Goal: Information Seeking & Learning: Learn about a topic

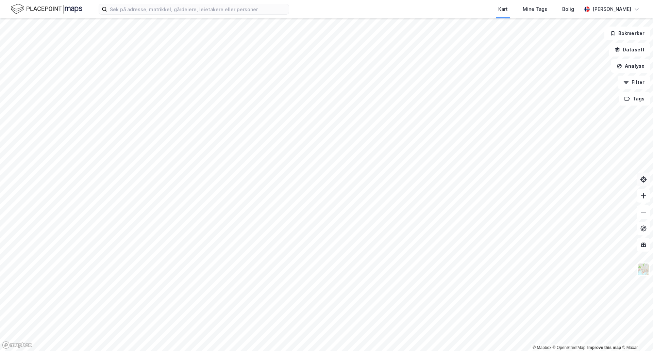
click at [641, 178] on icon at bounding box center [643, 179] width 7 height 7
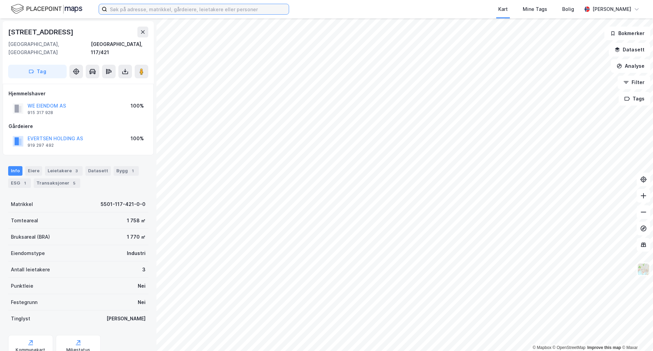
click at [186, 7] on input at bounding box center [198, 9] width 182 height 10
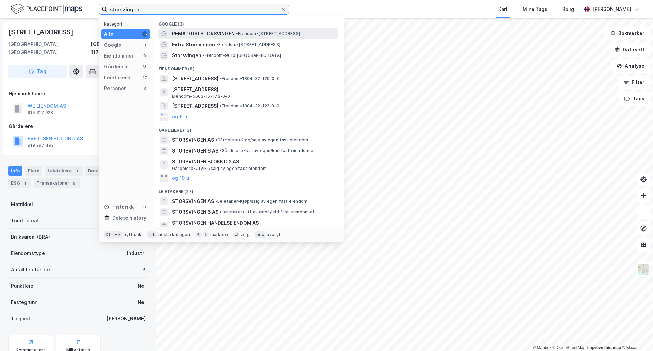
type input "storsvingen"
click at [197, 30] on span "REMA 1000 STORSVINGEN" at bounding box center [203, 34] width 63 height 8
